Goal: Information Seeking & Learning: Check status

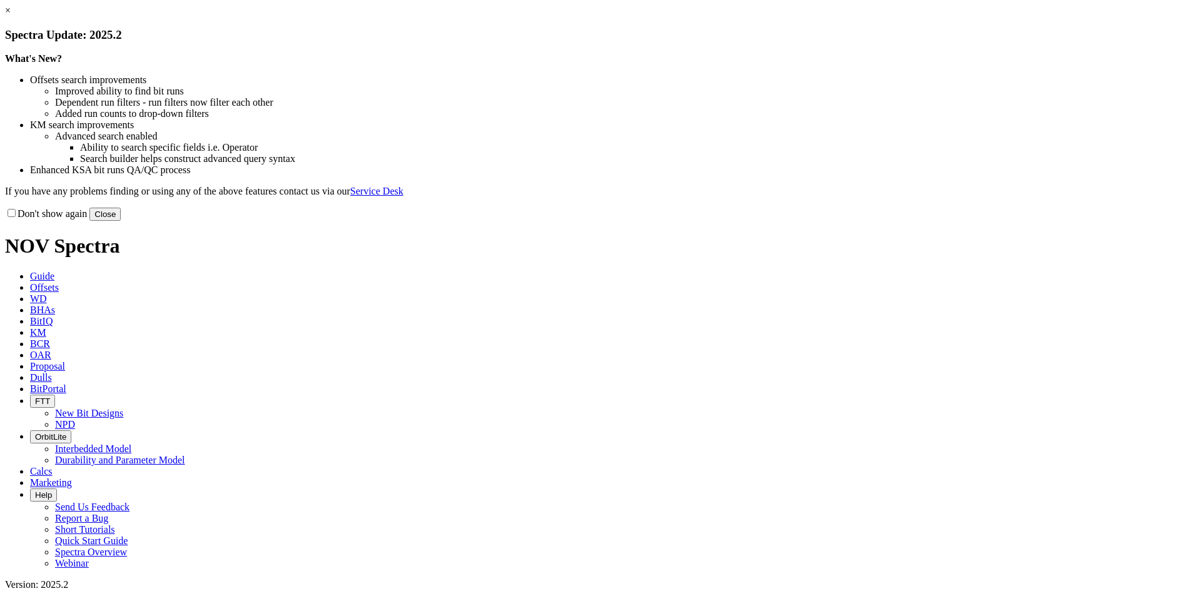
click at [11, 16] on link "×" at bounding box center [8, 10] width 6 height 11
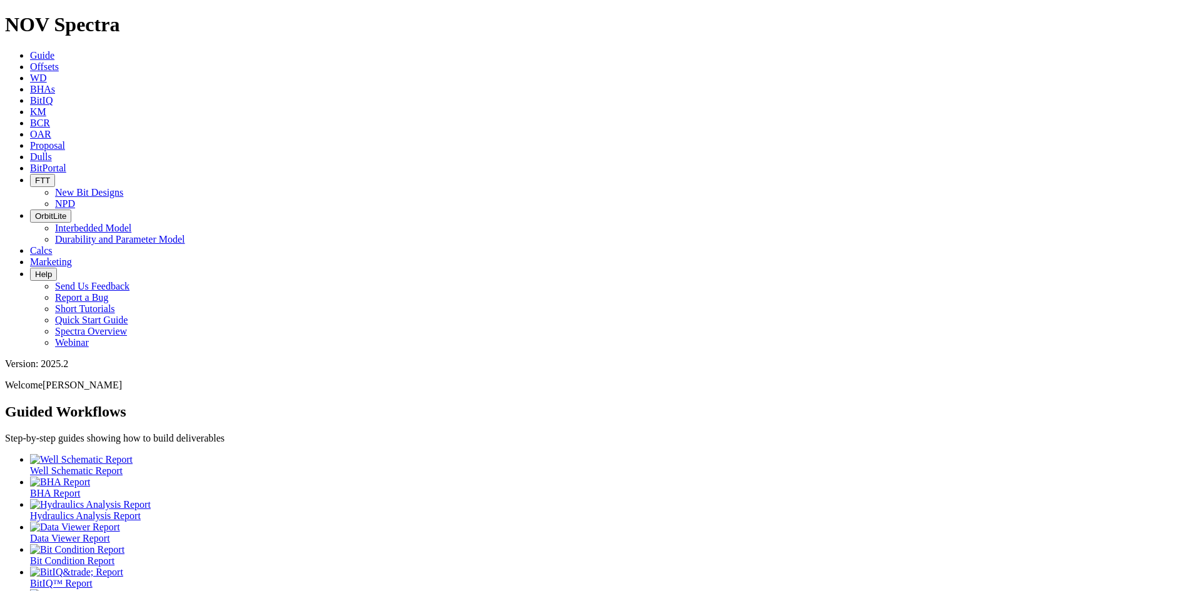
click at [52, 151] on span "Dulls" at bounding box center [41, 156] width 22 height 11
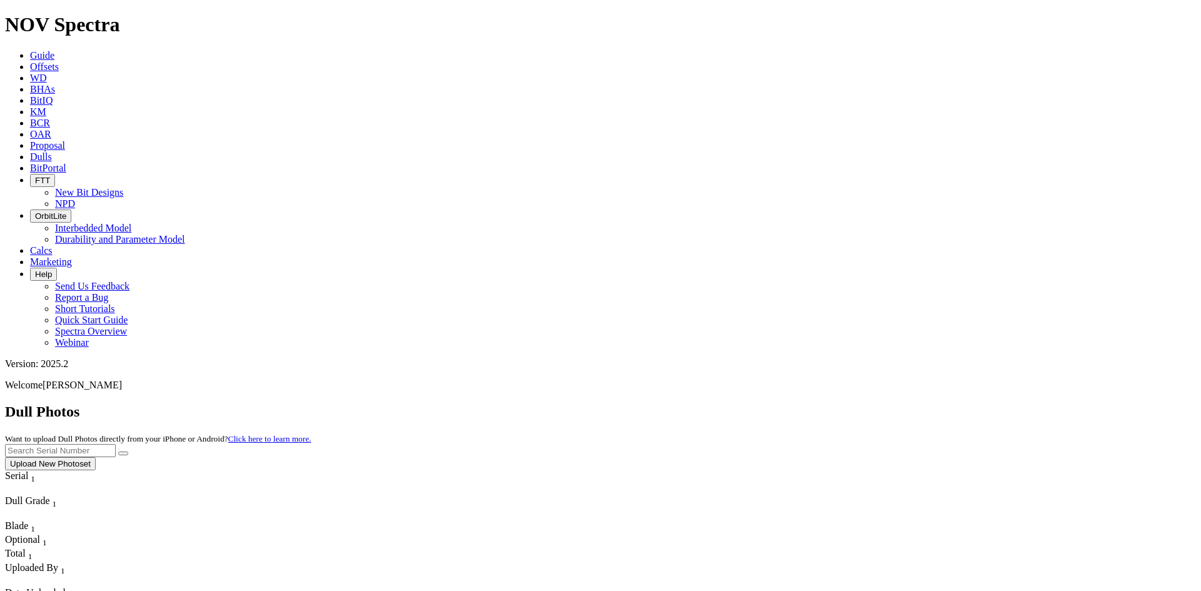
click at [116, 444] on input "text" at bounding box center [60, 450] width 111 height 13
click at [128, 452] on button "submit" at bounding box center [123, 454] width 10 height 4
click at [116, 444] on input "a320540" at bounding box center [60, 450] width 111 height 13
type input "a"
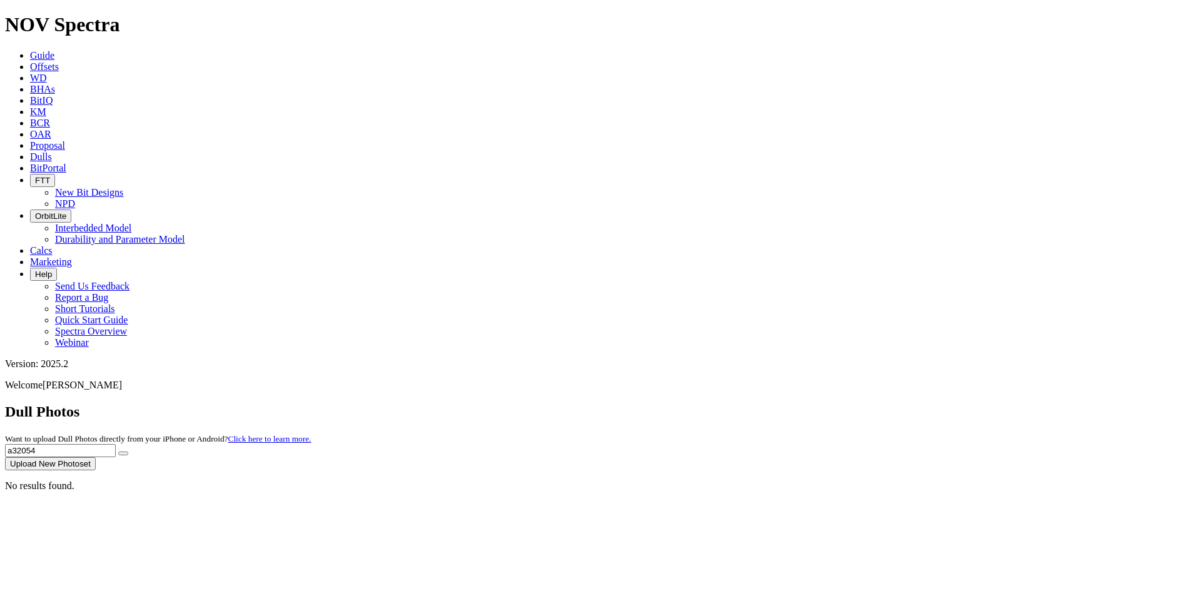
type input "a320540"
click at [128, 452] on button "submit" at bounding box center [123, 454] width 10 height 4
drag, startPoint x: 971, startPoint y: 49, endPoint x: 874, endPoint y: 67, distance: 98.6
click at [874, 404] on div "Dull Photos Want to upload Dull Photos directly from your iPhone or Android? Cl…" at bounding box center [600, 437] width 1191 height 67
type input "a311040"
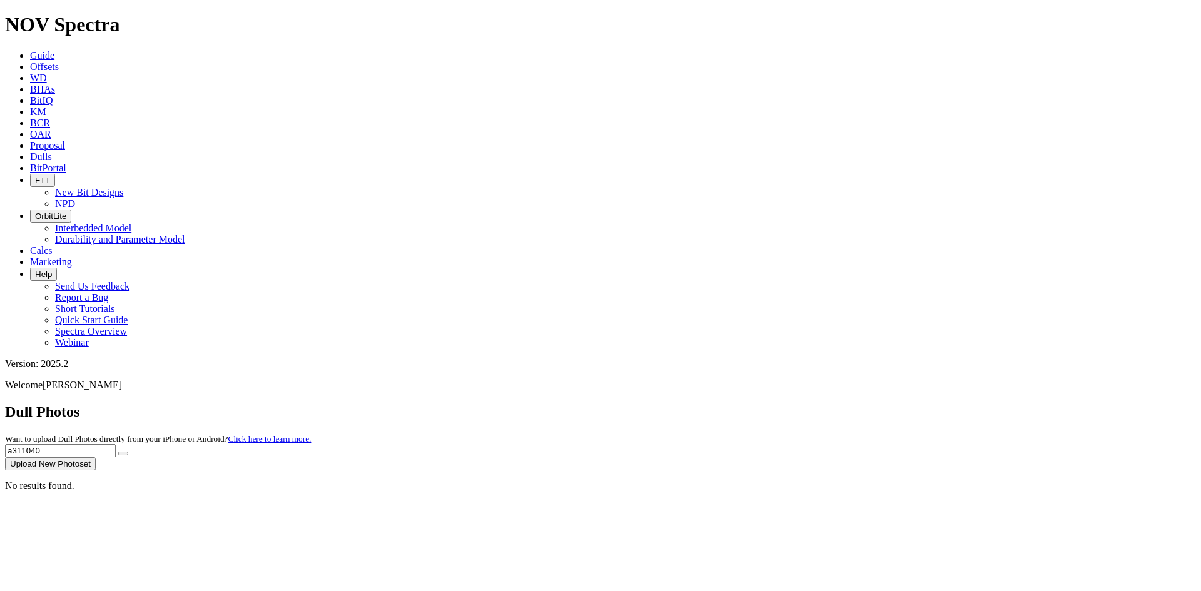
click at [123, 454] on icon "submit" at bounding box center [123, 454] width 0 height 0
drag, startPoint x: 942, startPoint y: 55, endPoint x: 878, endPoint y: 56, distance: 64.5
click at [878, 404] on div "Dull Photos Want to upload Dull Photos directly from your iPhone or Android? Cl…" at bounding box center [600, 437] width 1191 height 67
click at [123, 454] on icon "submit" at bounding box center [123, 454] width 0 height 0
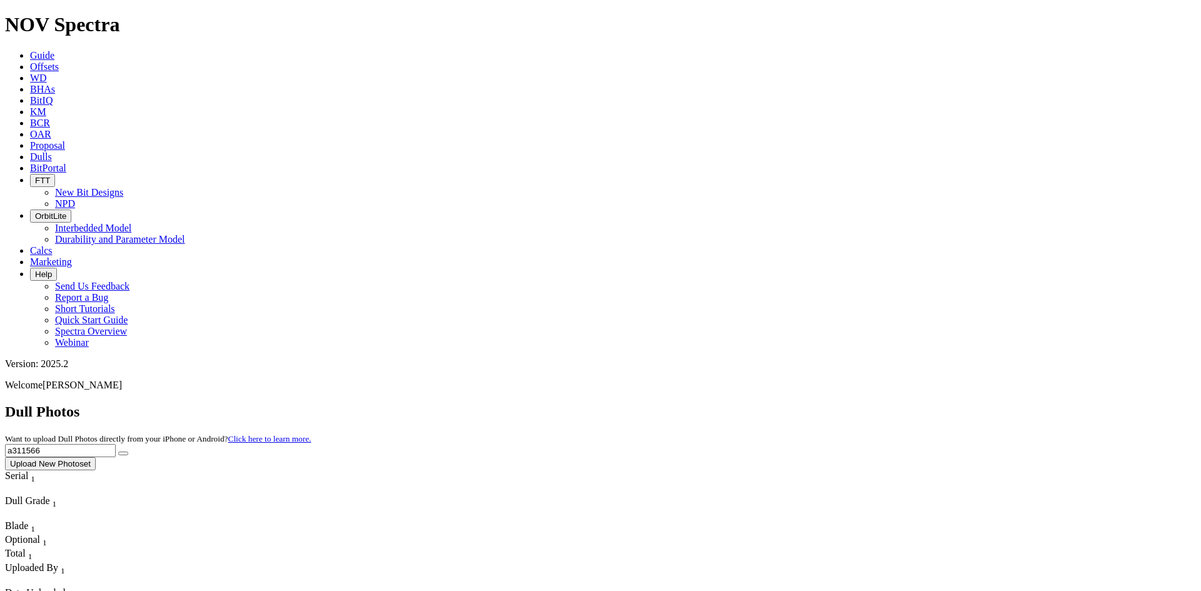
click at [116, 444] on input "a311566" at bounding box center [60, 450] width 111 height 13
type input "a"
type input "a316956"
click at [123, 454] on icon "submit" at bounding box center [123, 454] width 0 height 0
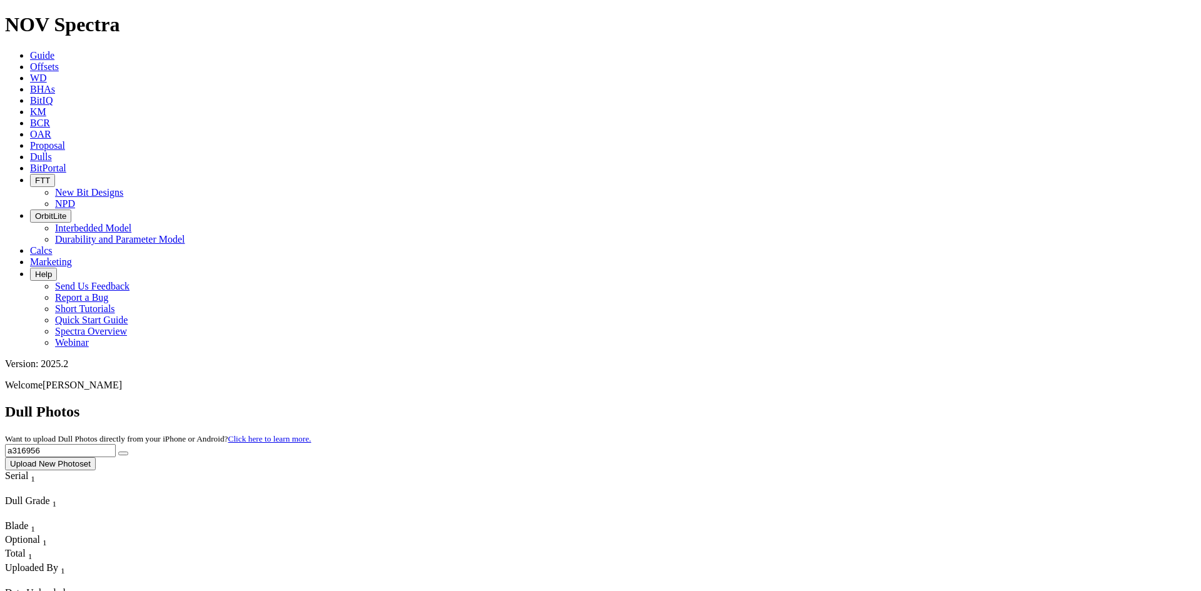
drag, startPoint x: 952, startPoint y: 58, endPoint x: 838, endPoint y: 63, distance: 114.0
click at [838, 404] on div "Dull Photos Want to upload Dull Photos directly from your iPhone or Android? Cl…" at bounding box center [600, 437] width 1191 height 67
type input "a320991"
click at [128, 452] on button "submit" at bounding box center [123, 454] width 10 height 4
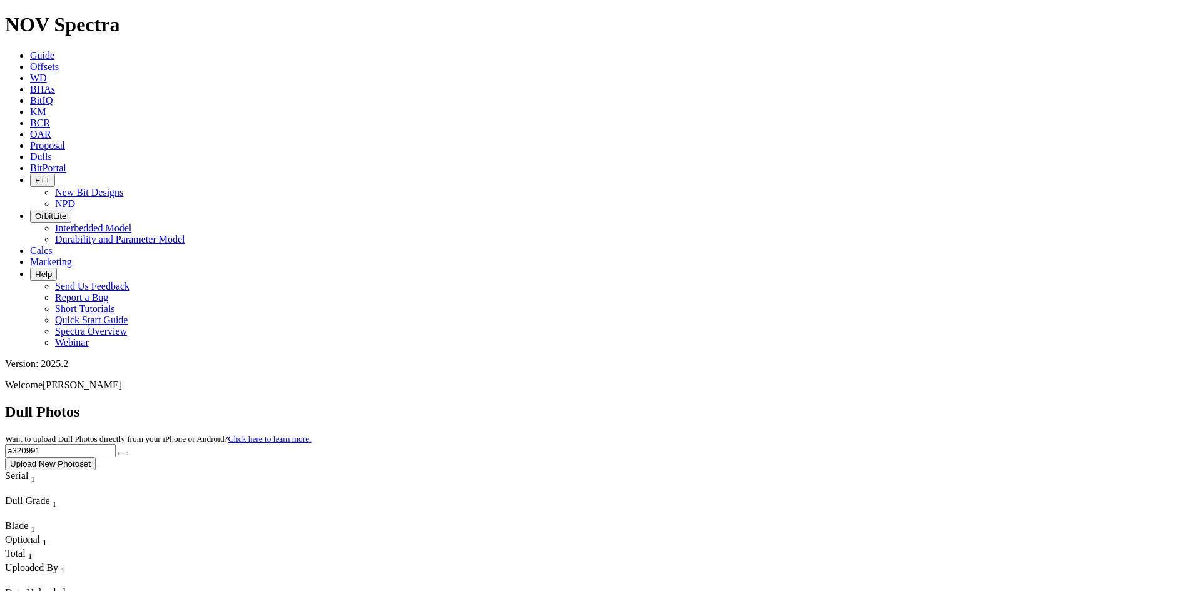
drag, startPoint x: 947, startPoint y: 56, endPoint x: 833, endPoint y: 64, distance: 114.2
click at [833, 404] on div "Dull Photos Want to upload Dull Photos directly from your iPhone or Android? Cl…" at bounding box center [600, 437] width 1191 height 67
type input "a314159"
click at [123, 454] on icon "submit" at bounding box center [123, 454] width 0 height 0
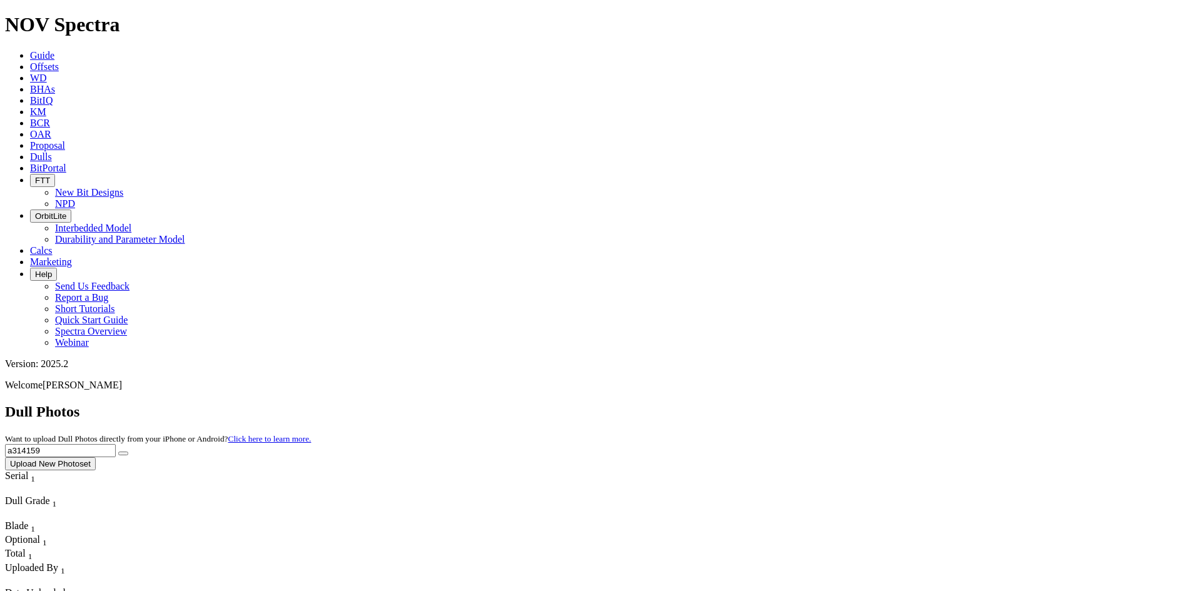
drag, startPoint x: 945, startPoint y: 51, endPoint x: 864, endPoint y: 51, distance: 81.3
click at [869, 404] on div "Dull Photos Want to upload Dull Photos directly from your iPhone or Android? Cl…" at bounding box center [600, 437] width 1191 height 67
type input "a318532"
click at [123, 454] on icon "submit" at bounding box center [123, 454] width 0 height 0
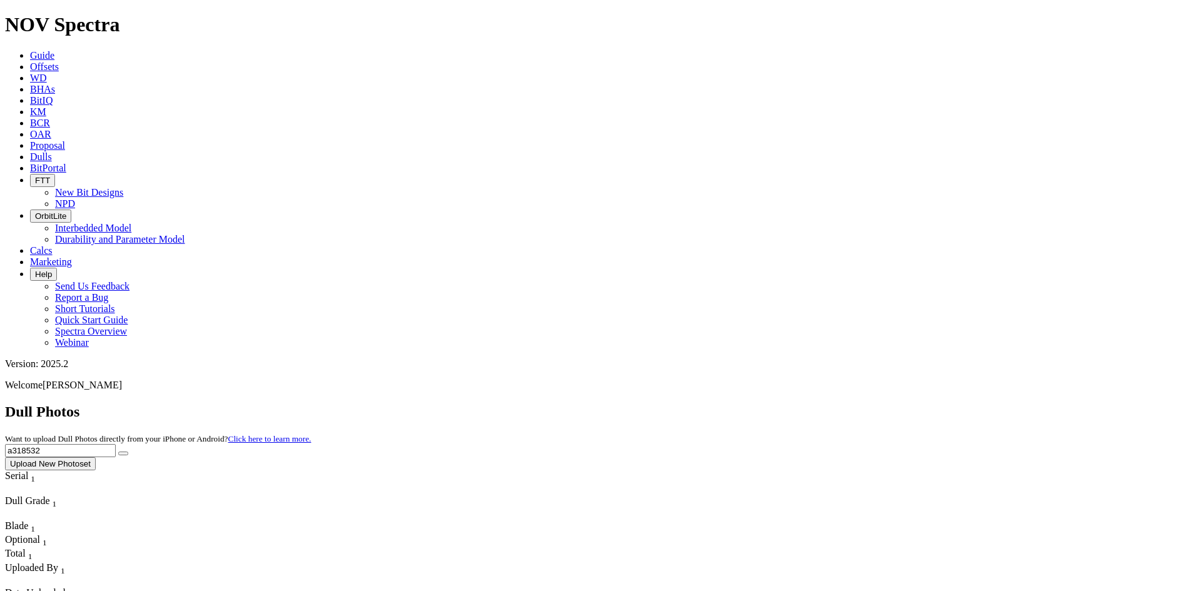
drag, startPoint x: 944, startPoint y: 54, endPoint x: 864, endPoint y: 54, distance: 79.5
click at [866, 404] on div "Dull Photos Want to upload Dull Photos directly from your iPhone or Android? Cl…" at bounding box center [600, 437] width 1191 height 67
type input "a320554"
click at [123, 454] on icon "submit" at bounding box center [123, 454] width 0 height 0
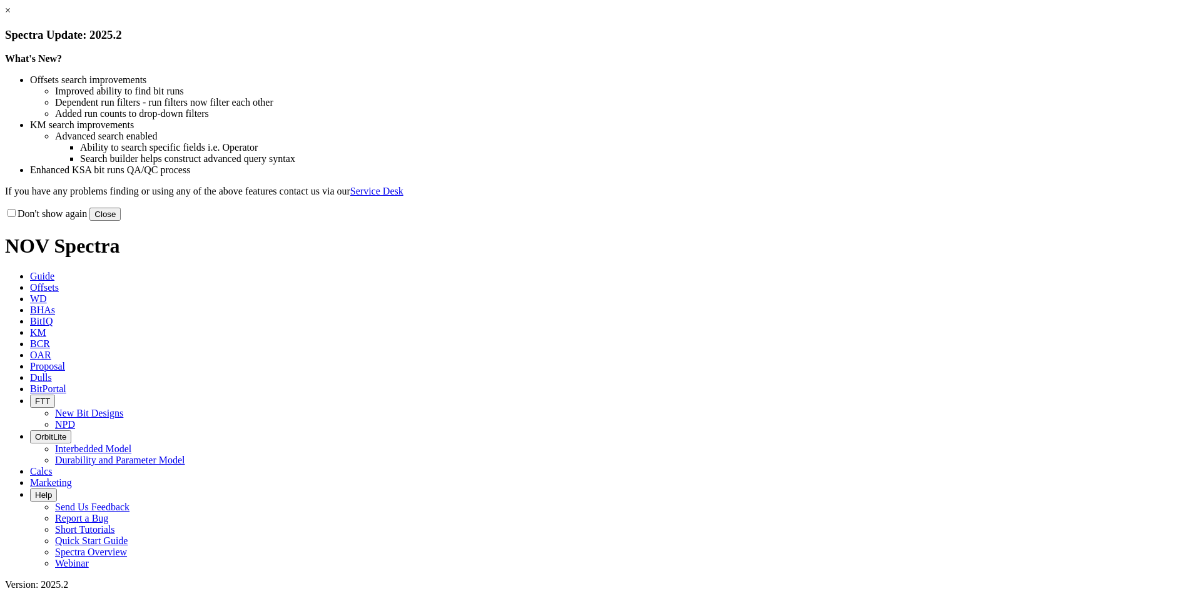
click at [11, 16] on link "×" at bounding box center [8, 10] width 6 height 11
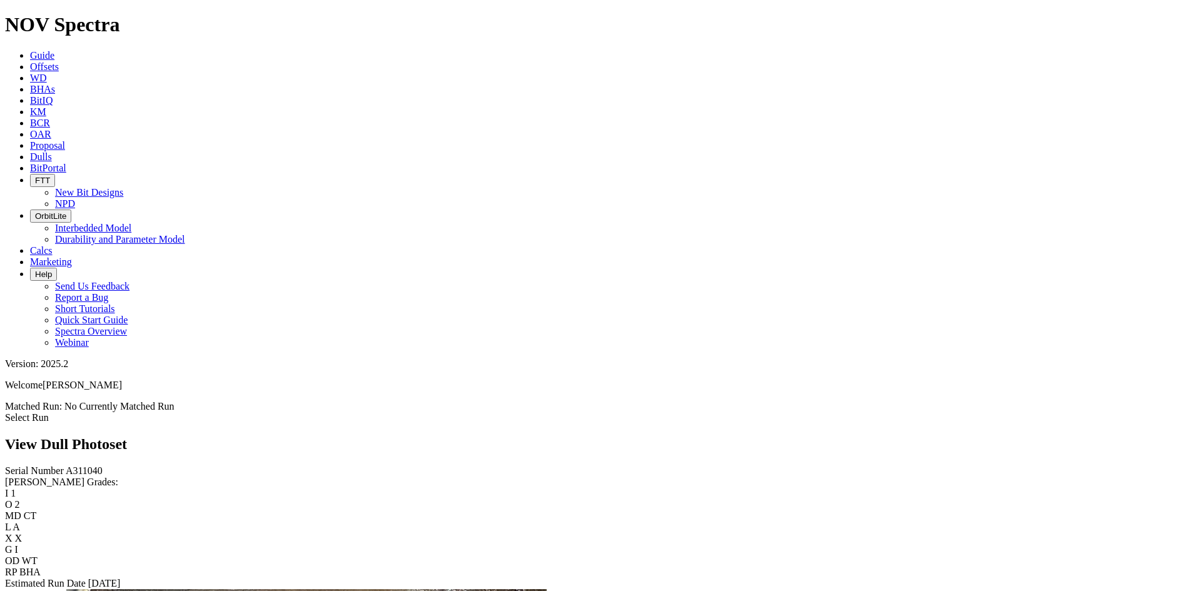
click at [49, 412] on link "Select Run" at bounding box center [27, 417] width 44 height 11
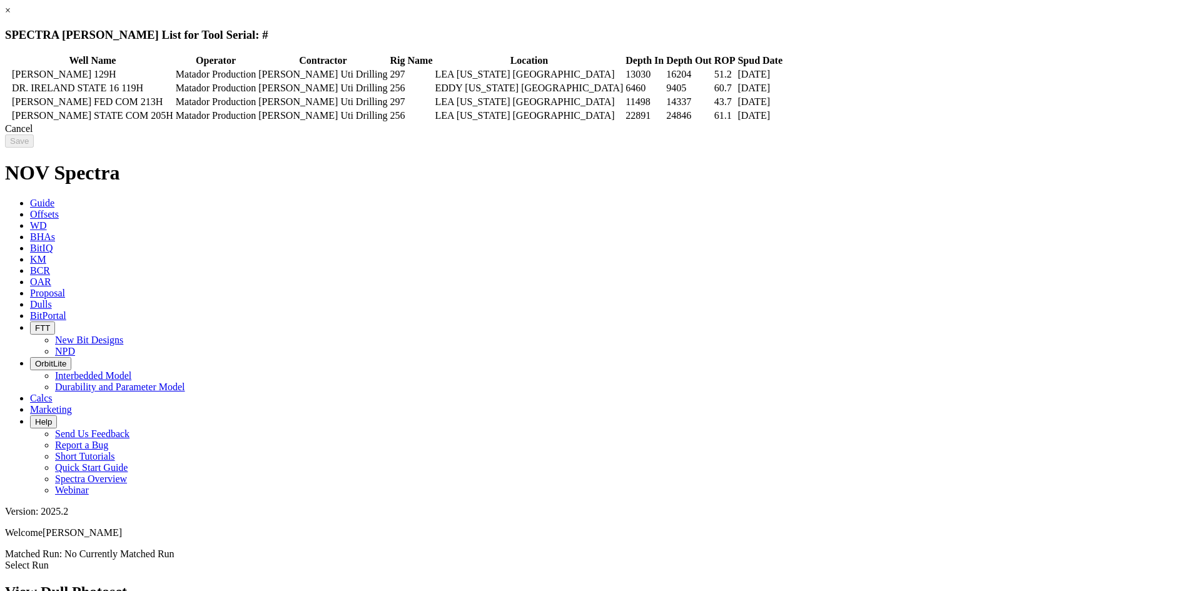
click at [11, 16] on link "×" at bounding box center [8, 10] width 6 height 11
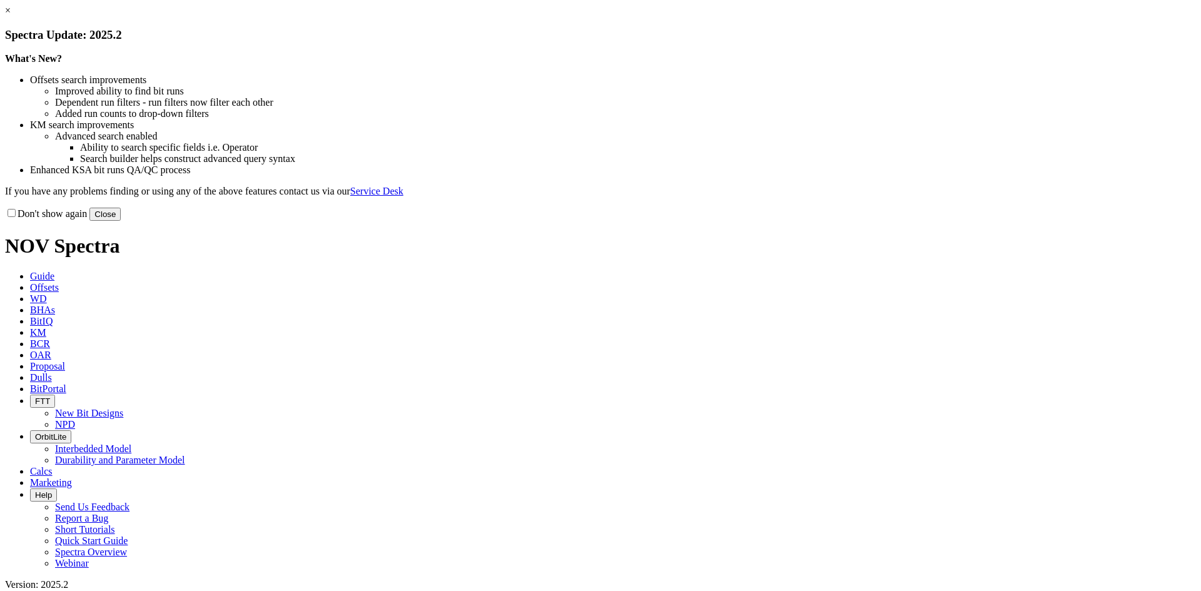
click at [11, 16] on link "×" at bounding box center [8, 10] width 6 height 11
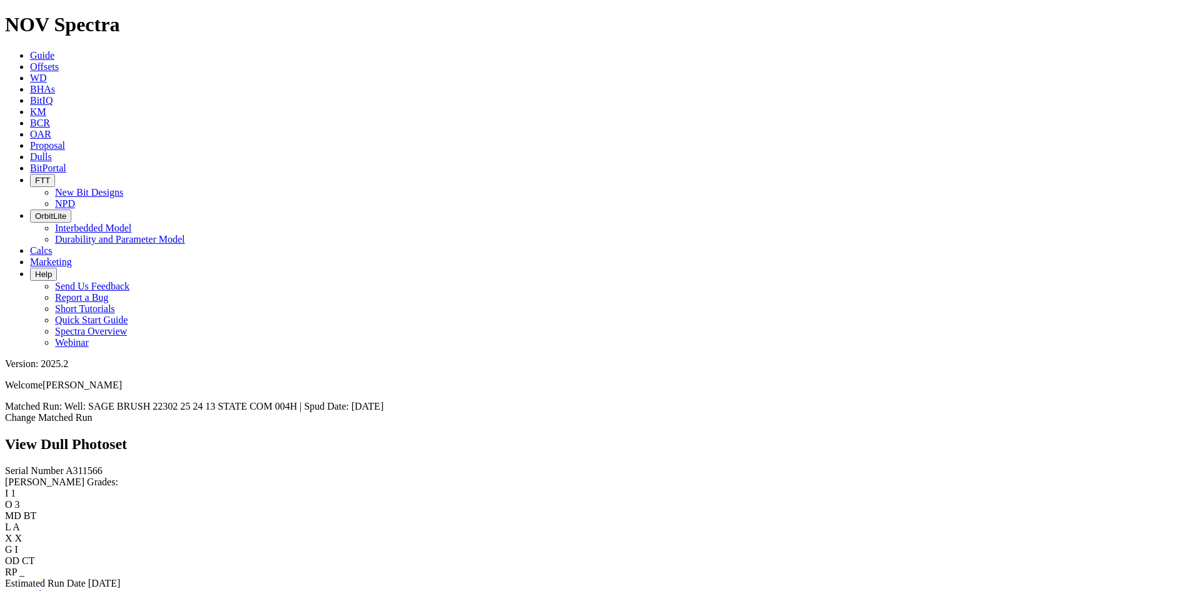
click at [89, 589] on link "Bit Condition Report" at bounding box center [47, 594] width 84 height 11
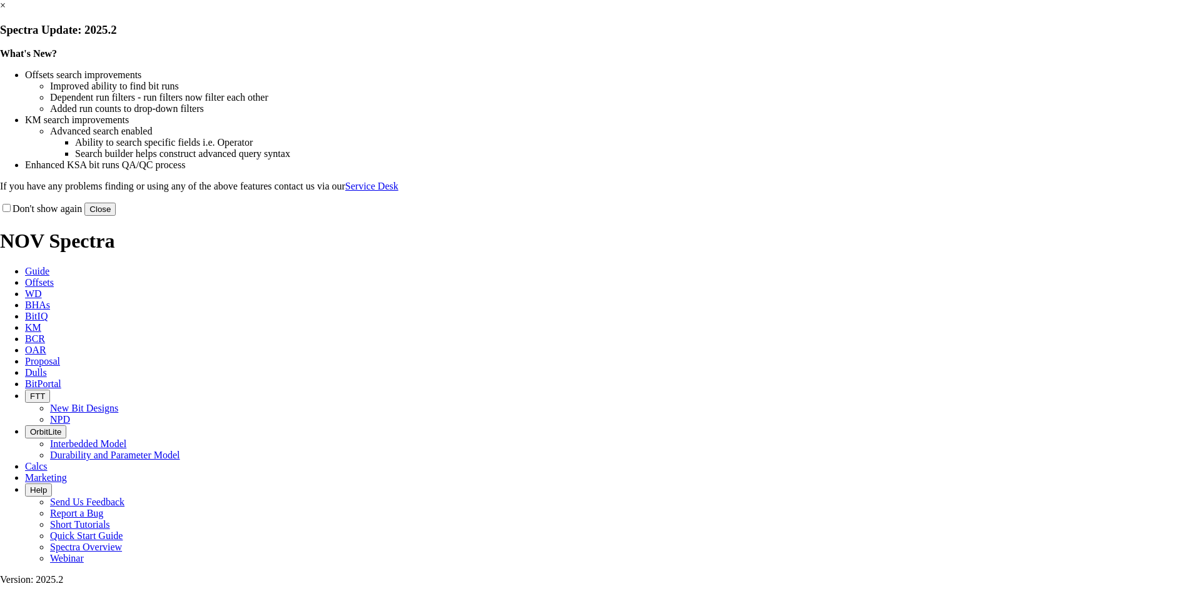
click at [6, 11] on link "×" at bounding box center [3, 5] width 6 height 11
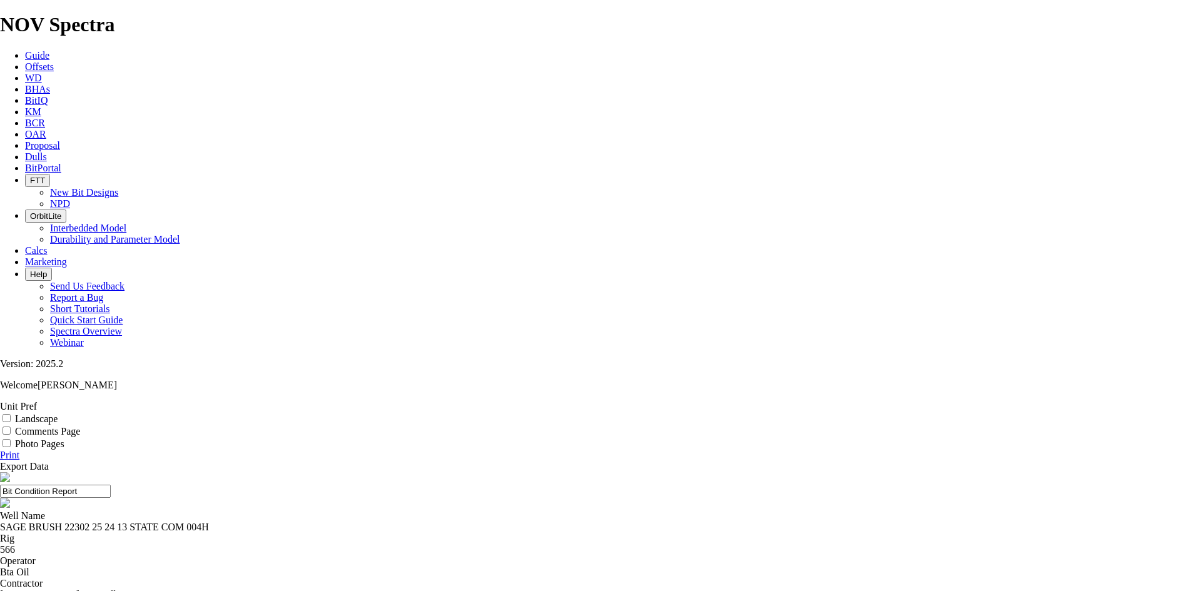
click at [58, 414] on label "Landscape" at bounding box center [36, 419] width 43 height 11
click at [11, 414] on input "Landscape" at bounding box center [7, 418] width 8 height 8
checkbox input "true"
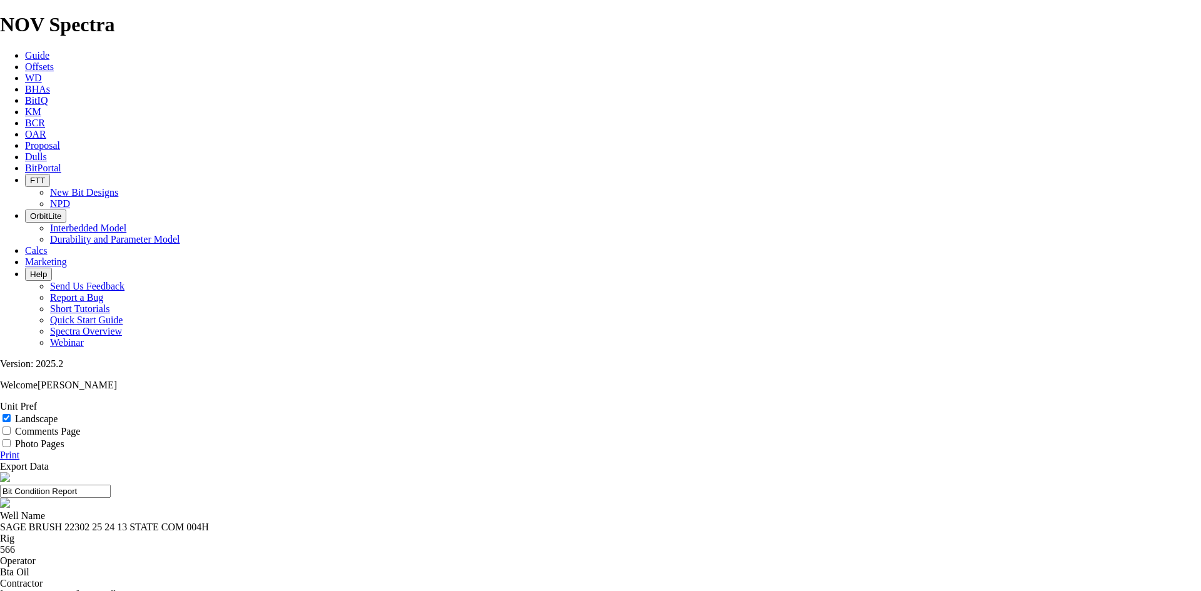
select select "string:DTF"
drag, startPoint x: 675, startPoint y: 82, endPoint x: 392, endPoint y: 103, distance: 283.0
click at [392, 472] on header "Bit Condition Report" at bounding box center [600, 491] width 1201 height 38
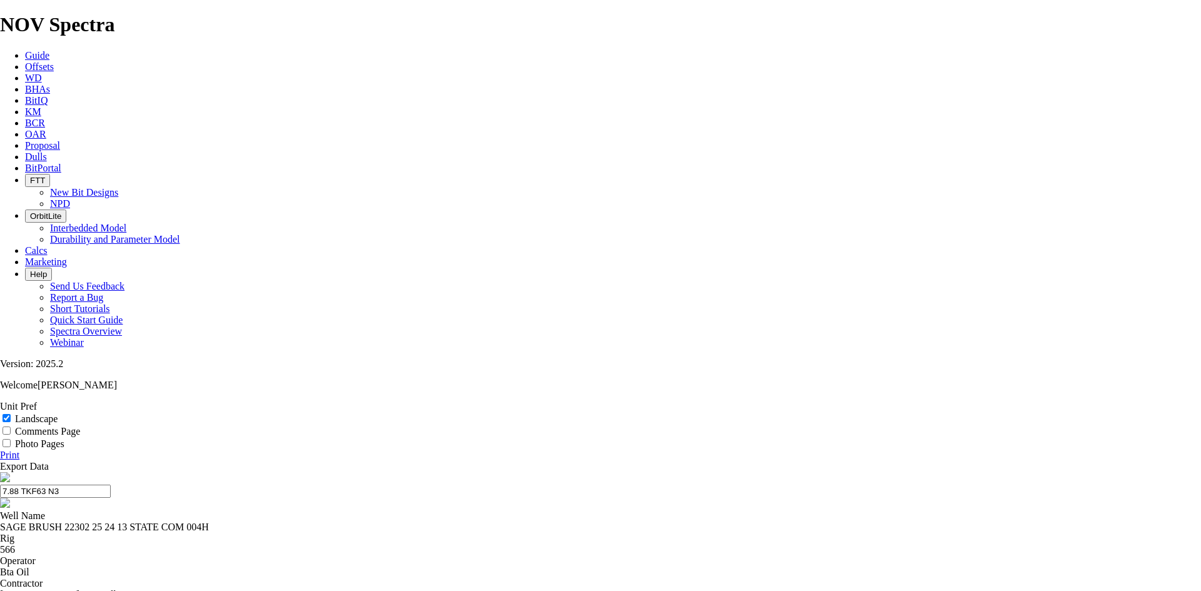
drag, startPoint x: 643, startPoint y: 81, endPoint x: 411, endPoint y: 97, distance: 232.0
click at [111, 485] on input "7.88 TKF63 N3" at bounding box center [55, 491] width 111 height 13
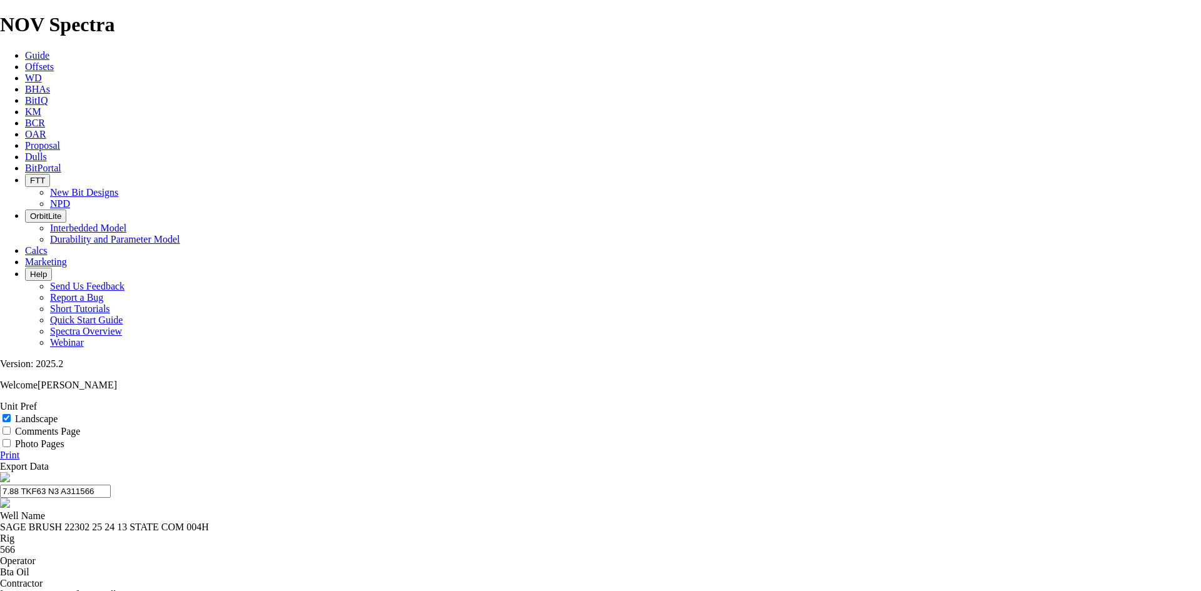
drag, startPoint x: 563, startPoint y: 88, endPoint x: 491, endPoint y: 89, distance: 72.0
click at [111, 485] on input "7.88 TKF63 N3 A311566" at bounding box center [55, 491] width 111 height 13
type input "7.88 TKF63 N3 A311566"
click at [19, 450] on link "Print" at bounding box center [9, 455] width 19 height 11
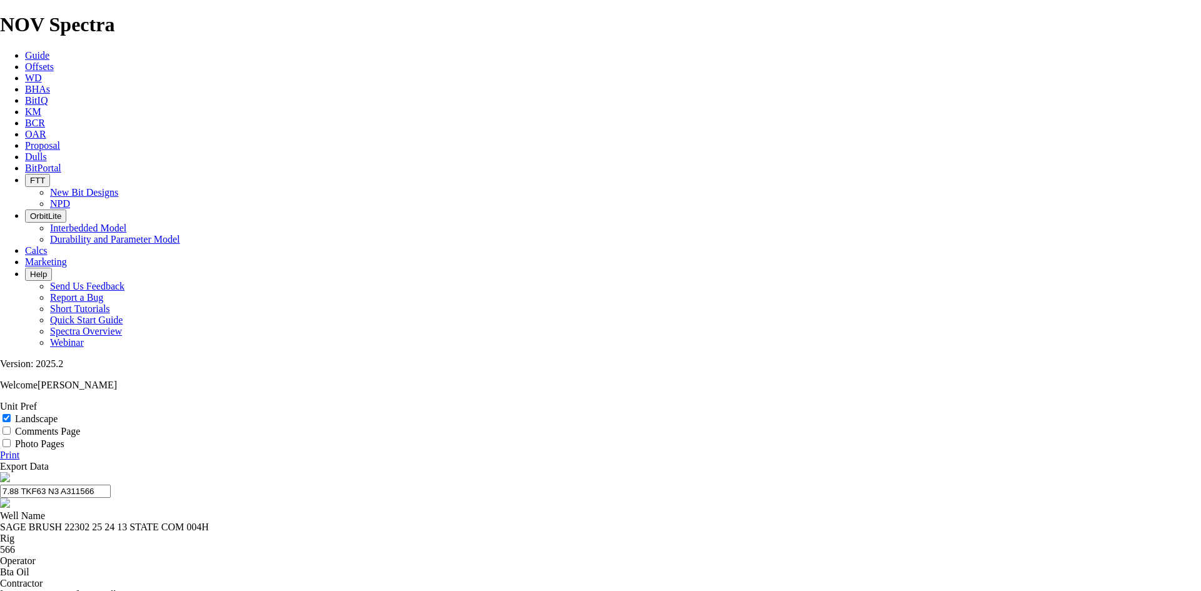
select select "number:2"
select select "number:0"
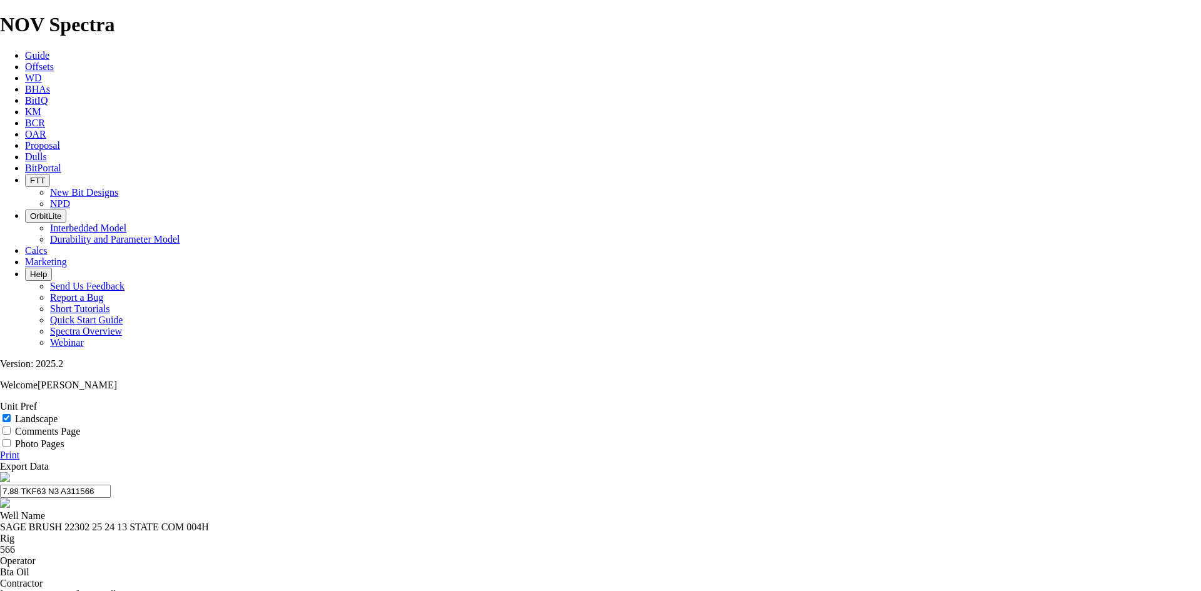
select select "number:0"
select select "number:1"
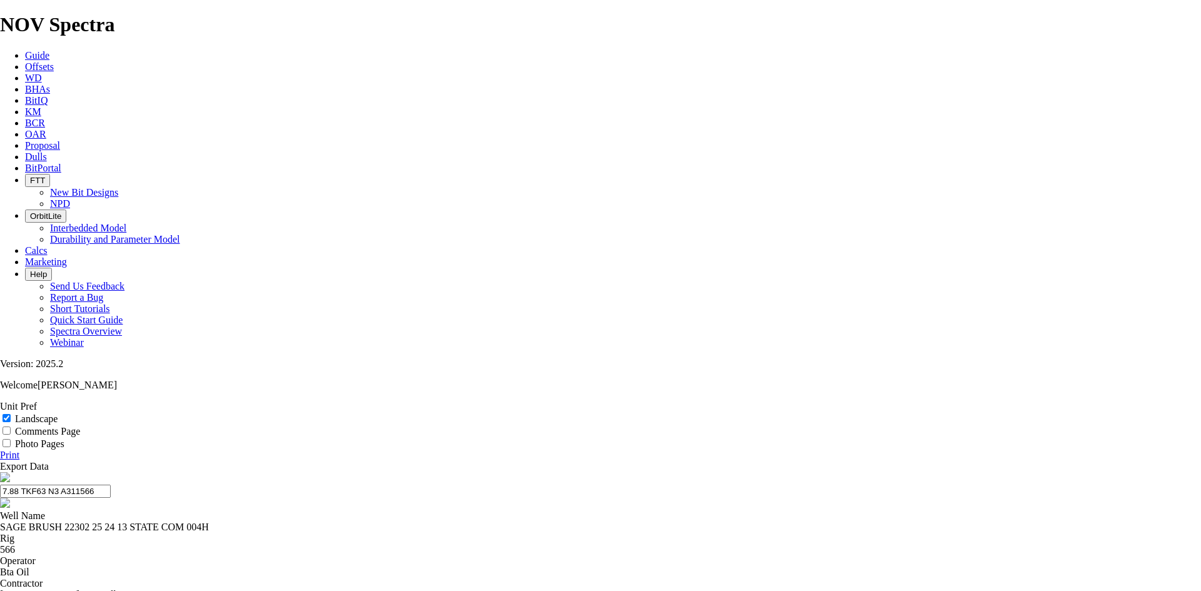
select select "number:1"
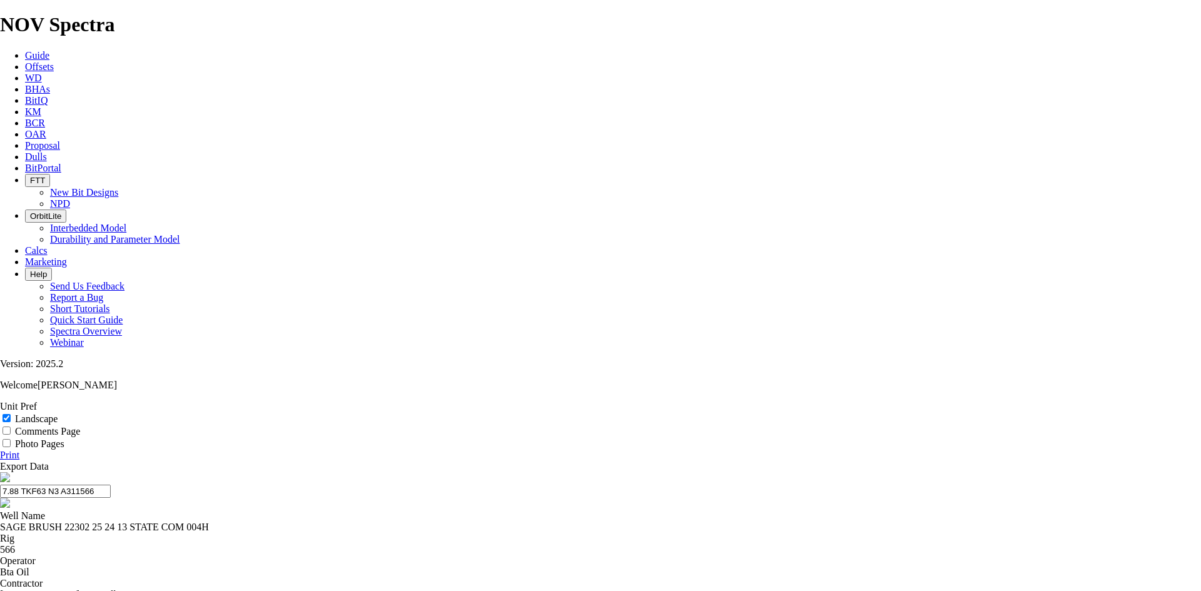
click at [19, 450] on link "Print" at bounding box center [9, 455] width 19 height 11
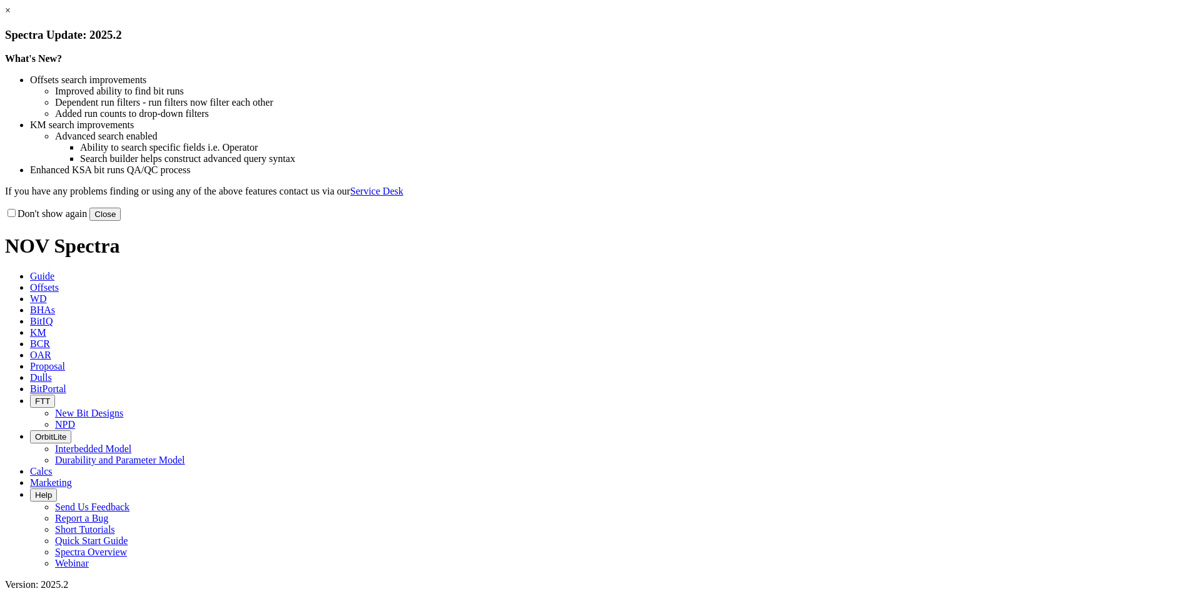
click at [11, 16] on link "×" at bounding box center [8, 10] width 6 height 11
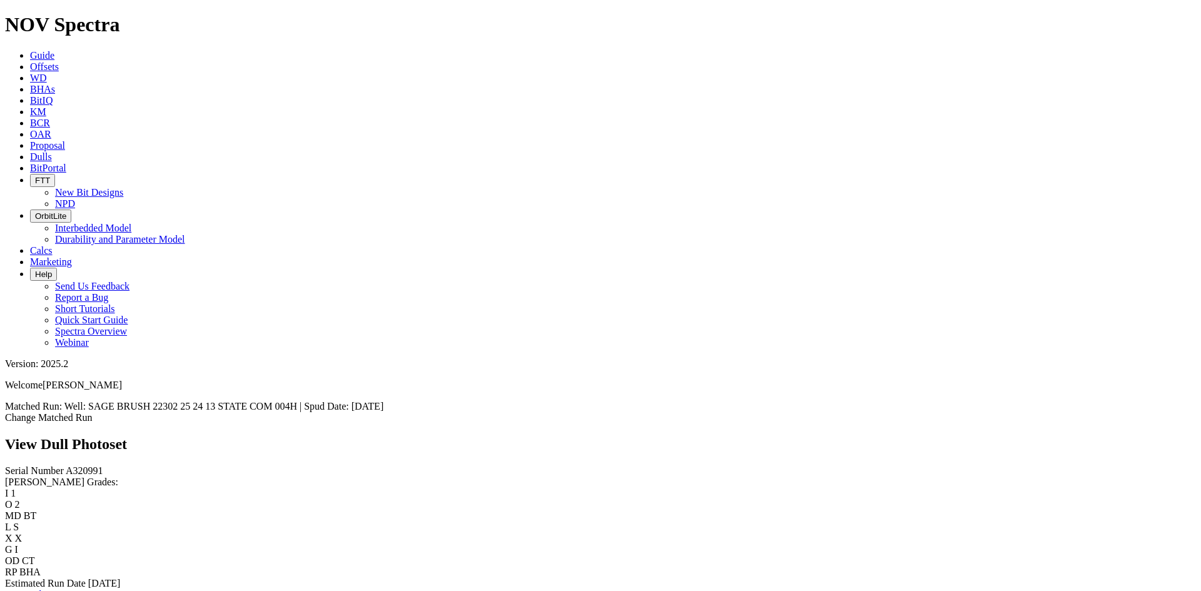
click at [89, 589] on link "Bit Condition Report" at bounding box center [47, 594] width 84 height 11
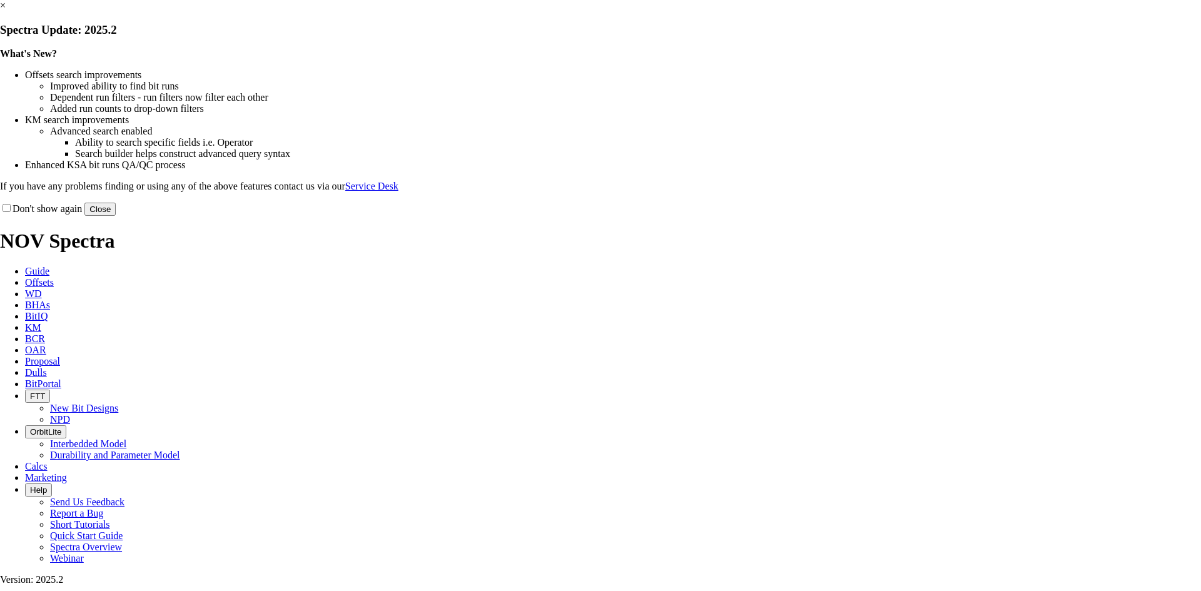
click at [6, 11] on link "×" at bounding box center [3, 5] width 6 height 11
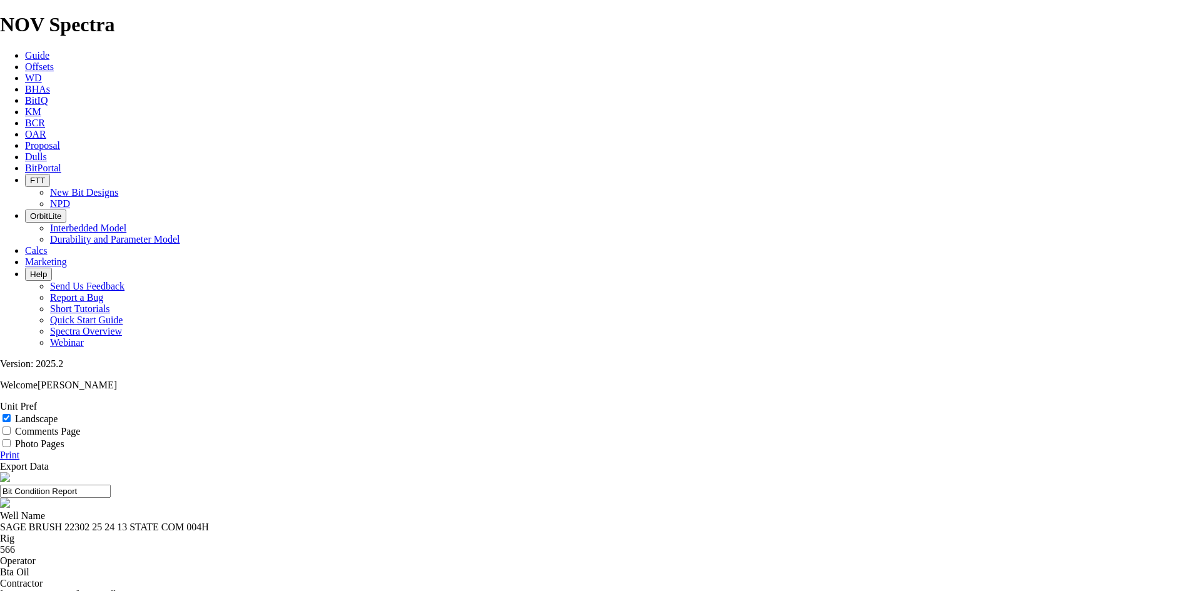
select select "number:333608"
select select "number:333610"
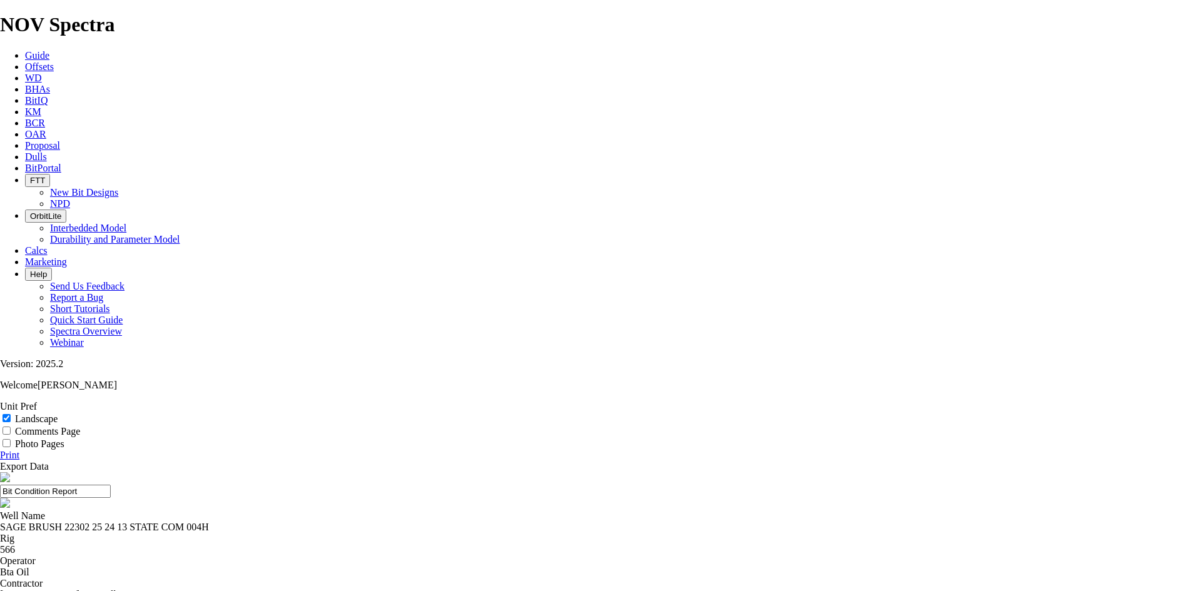
select select "number:333611"
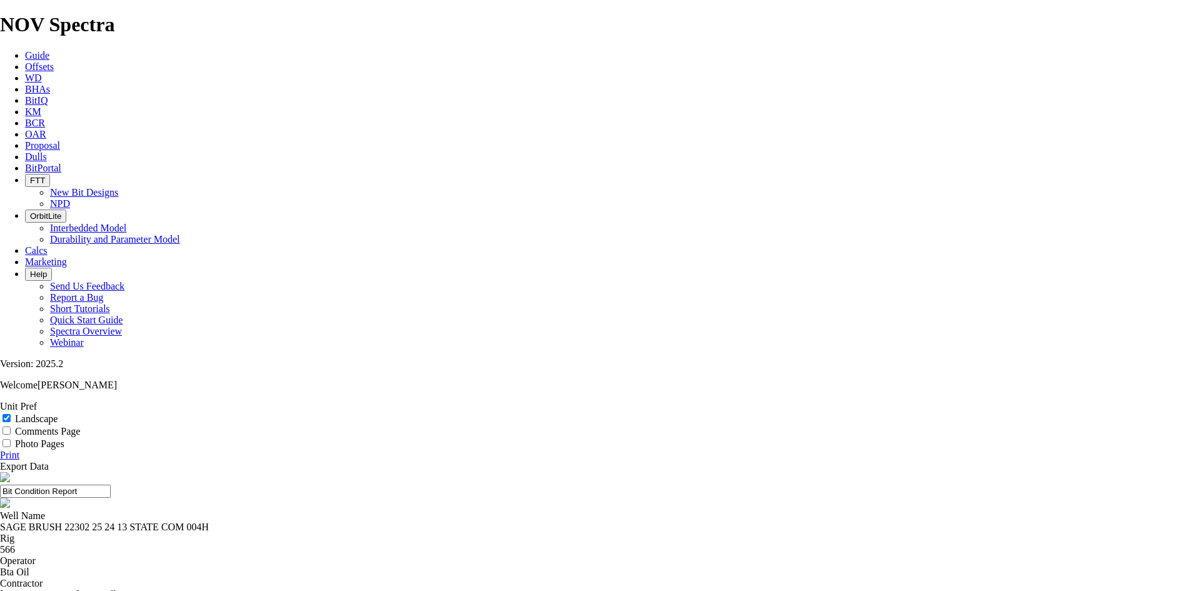
select select "number:333612"
select select "number:333613"
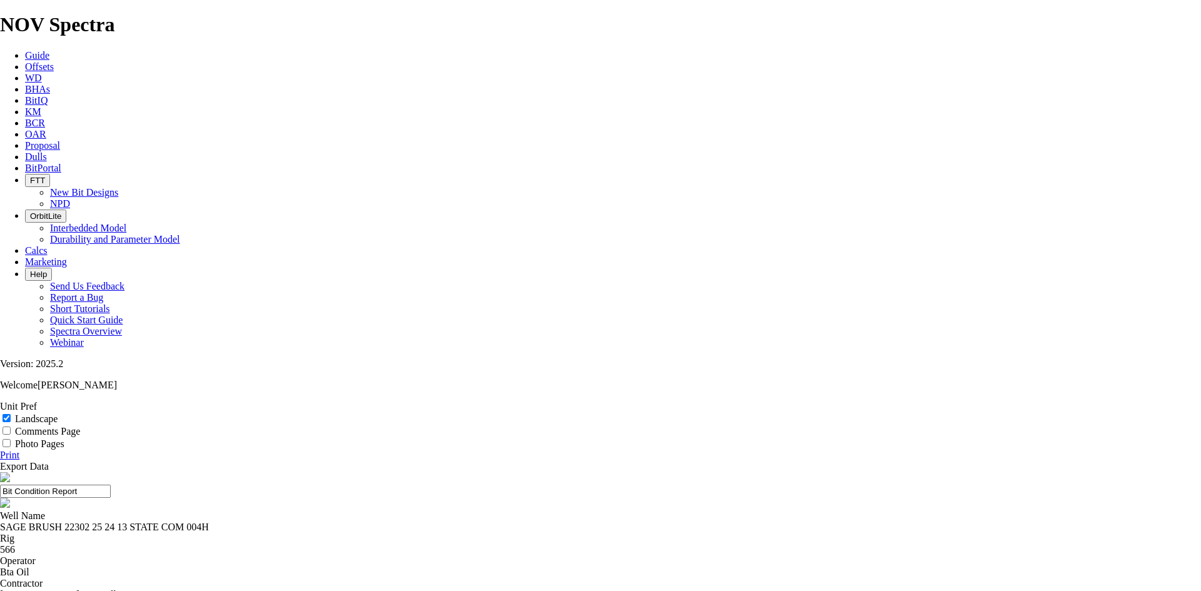
select select "number:333614"
select select "number:333615"
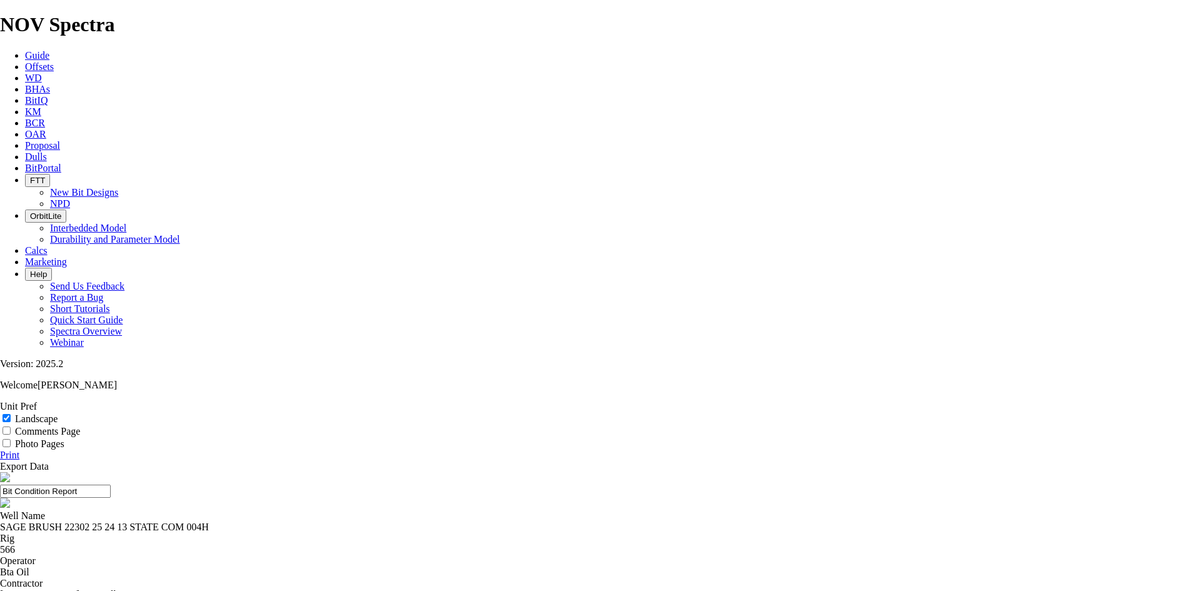
select select "string:BHA"
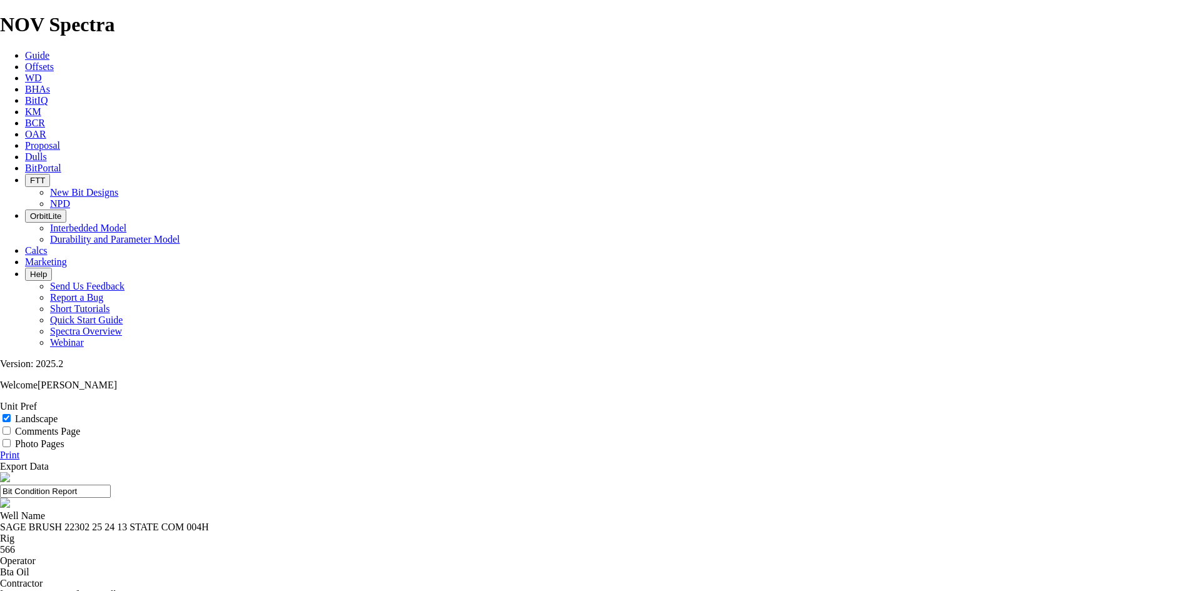
type textarea "didn't get get BRs"
select select "number:2"
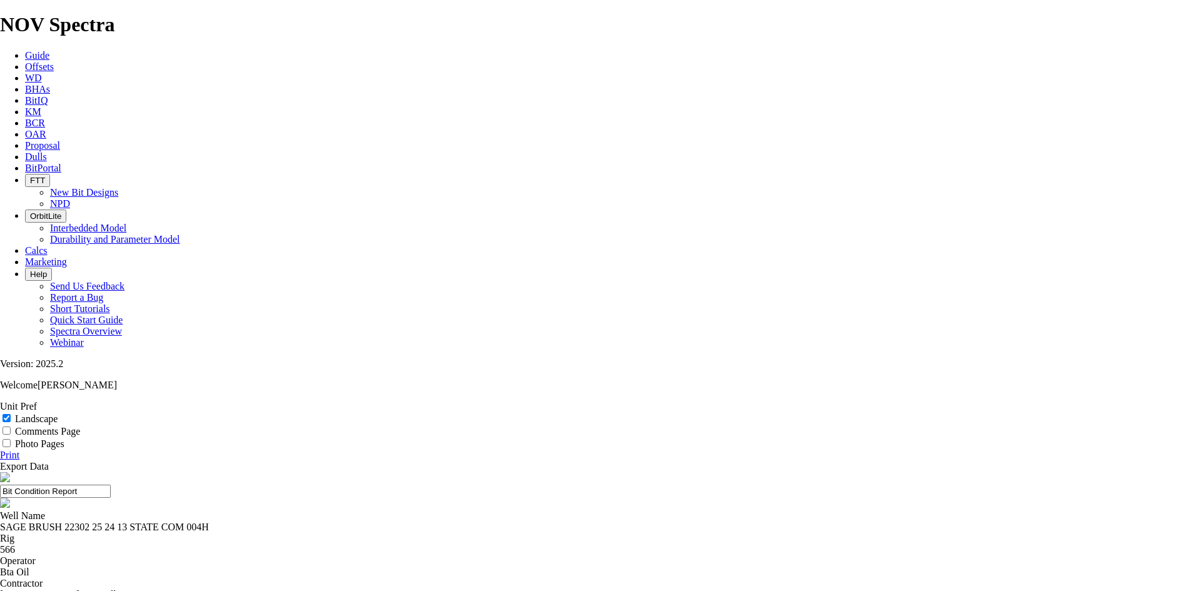
drag, startPoint x: 549, startPoint y: 96, endPoint x: 335, endPoint y: 125, distance: 215.3
drag, startPoint x: 670, startPoint y: 86, endPoint x: 513, endPoint y: 81, distance: 157.1
click at [111, 485] on input "7.88 TKF63 N11" at bounding box center [55, 491] width 111 height 13
click at [19, 450] on link "Print" at bounding box center [9, 455] width 19 height 11
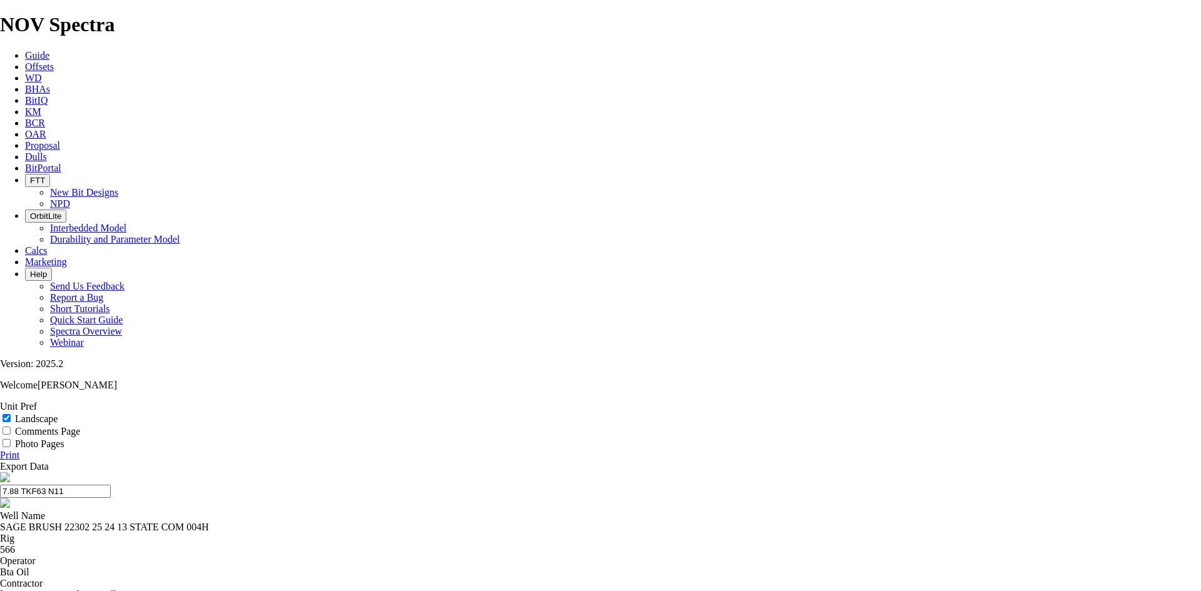
click at [111, 485] on input "7.88 TKF63 N11" at bounding box center [55, 491] width 111 height 13
drag, startPoint x: 686, startPoint y: 87, endPoint x: 505, endPoint y: 84, distance: 181.5
click at [111, 485] on input "7.88 TKF63 A320991 N11" at bounding box center [55, 491] width 111 height 13
type input "7.88 TKF63 A320991 N11"
click at [19, 450] on link "Print" at bounding box center [9, 455] width 19 height 11
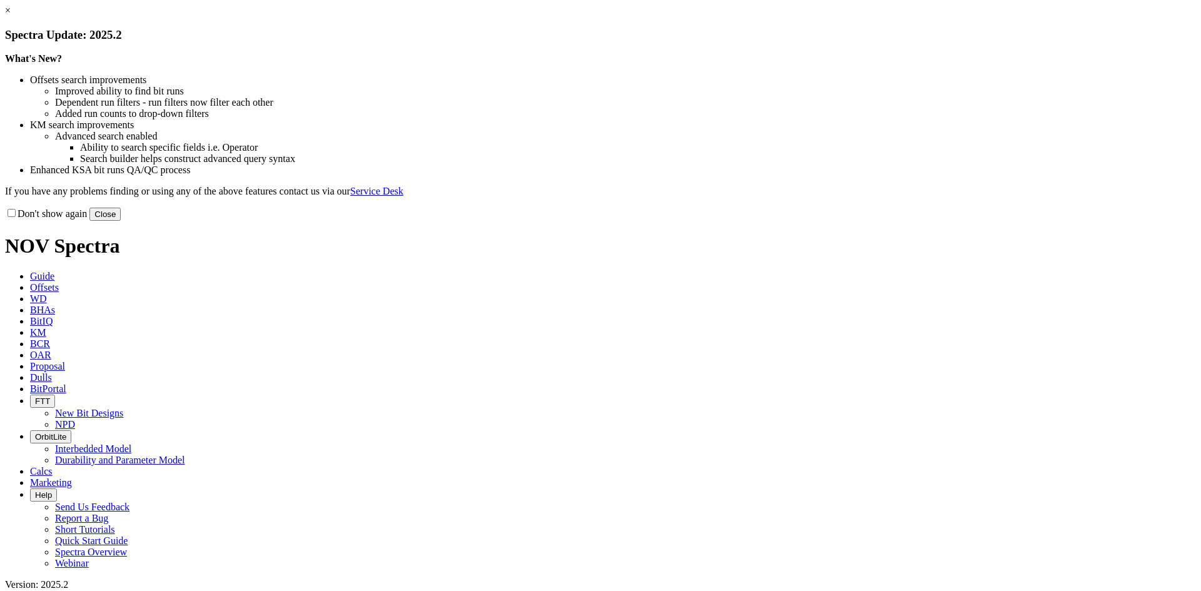
click at [11, 16] on link "×" at bounding box center [8, 10] width 6 height 11
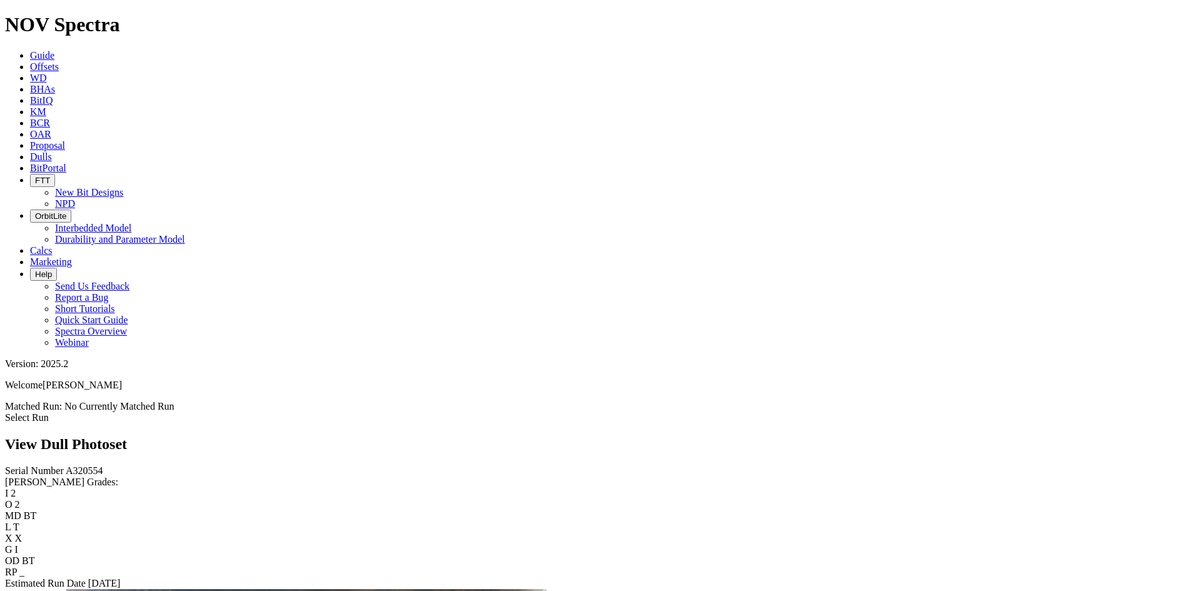
click at [49, 412] on link "Select Run" at bounding box center [27, 417] width 44 height 11
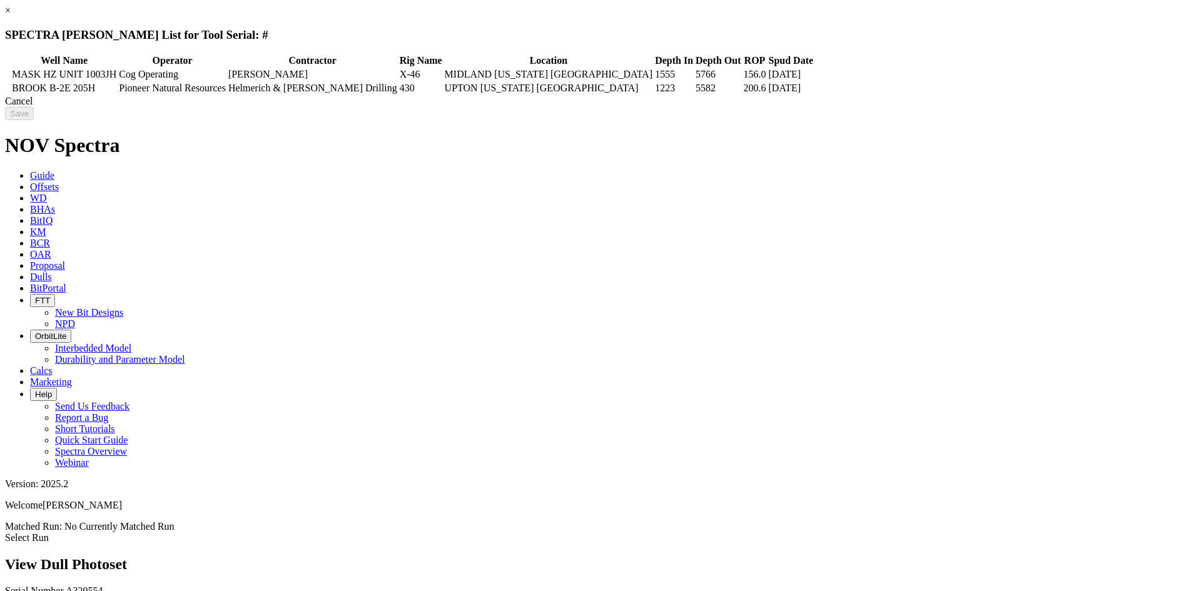
click at [11, 16] on link "×" at bounding box center [8, 10] width 6 height 11
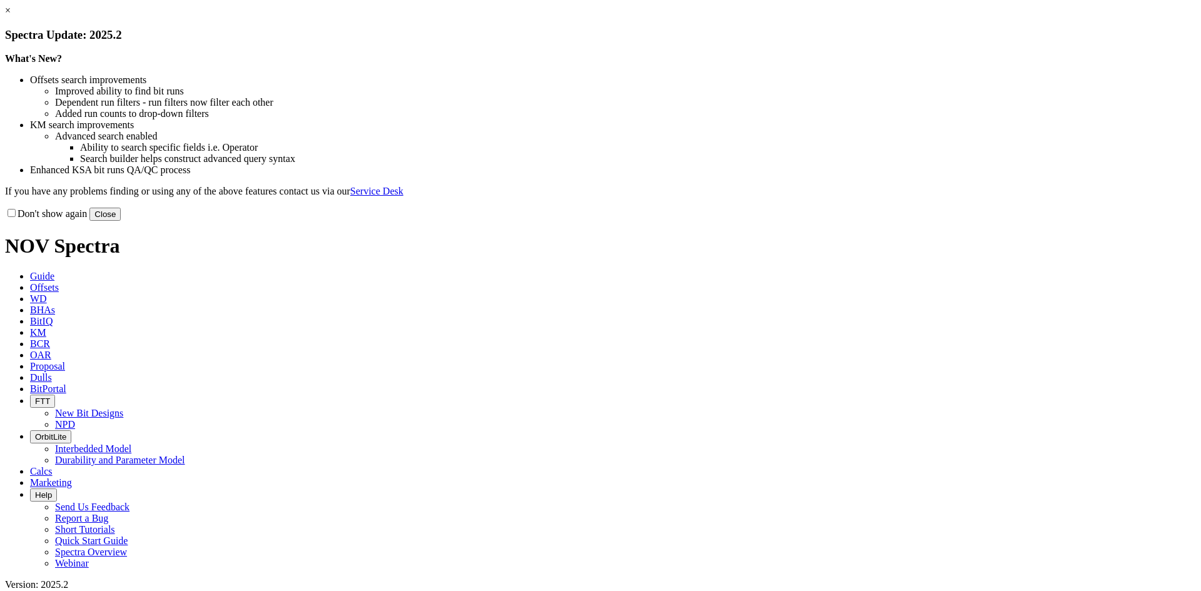
click at [11, 16] on link "×" at bounding box center [8, 10] width 6 height 11
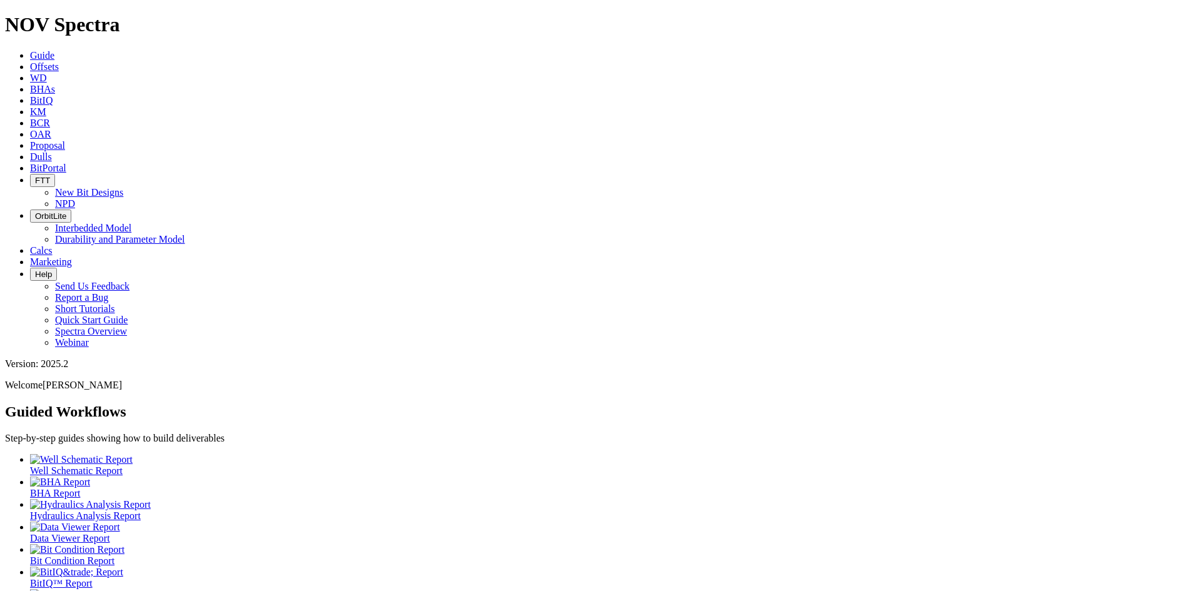
click at [59, 61] on span "Offsets" at bounding box center [44, 66] width 29 height 11
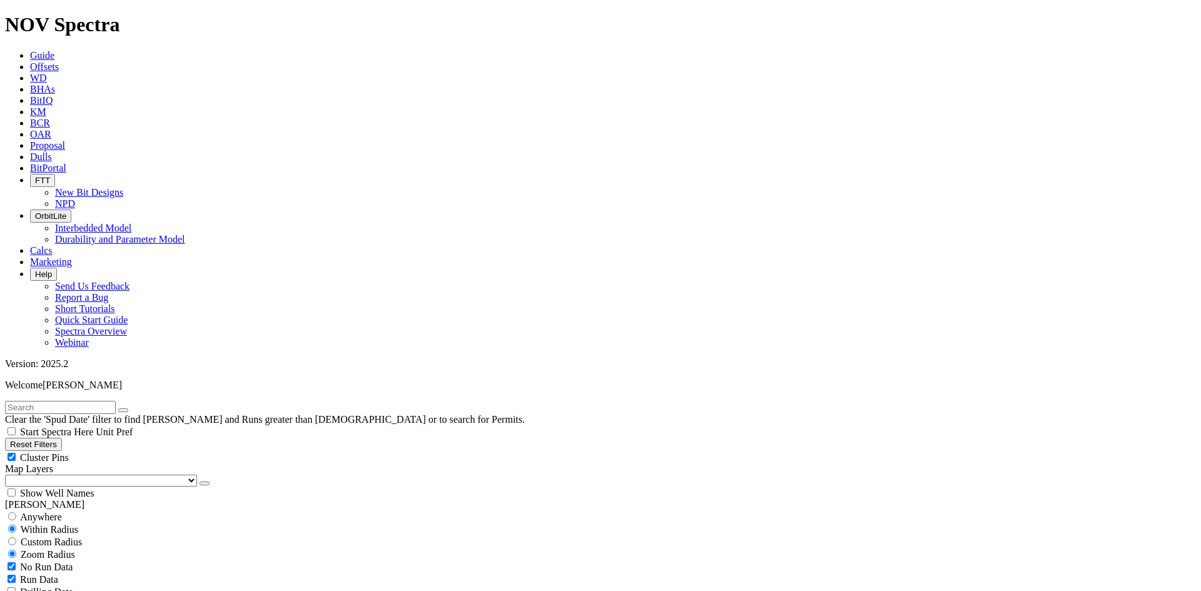
scroll to position [33395, 0]
click at [165, 451] on div "Cluster Pins" at bounding box center [600, 457] width 1191 height 13
checkbox input "false"
